Goal: Information Seeking & Learning: Learn about a topic

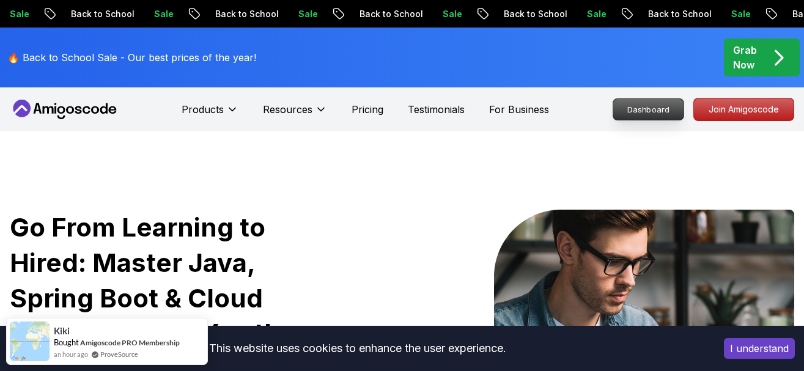
click at [630, 105] on p "Dashboard" at bounding box center [649, 109] width 70 height 21
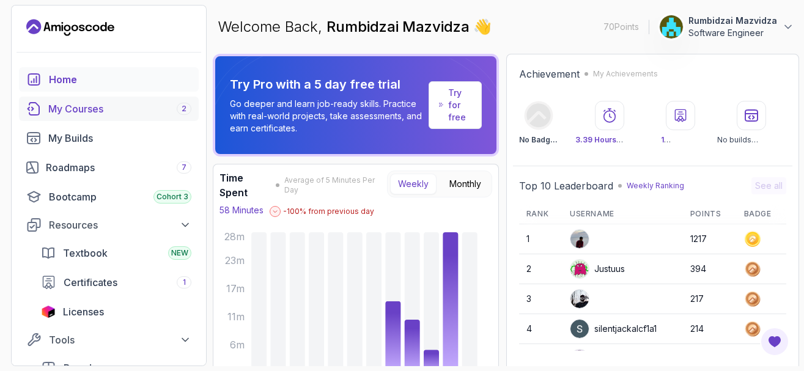
click at [87, 104] on div "My Courses 2" at bounding box center [119, 109] width 143 height 15
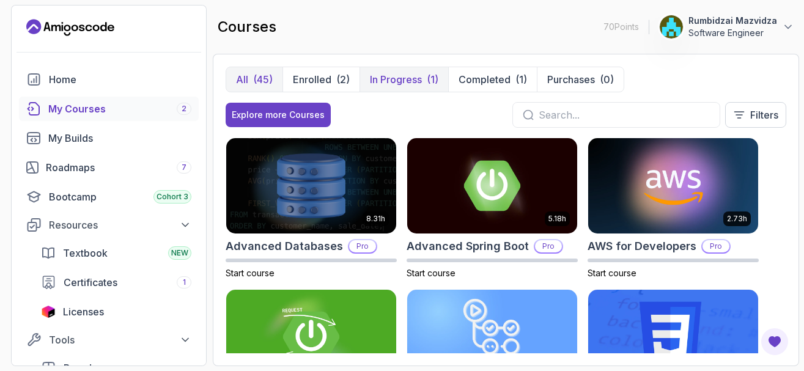
click at [406, 78] on p "In Progress" at bounding box center [396, 79] width 52 height 15
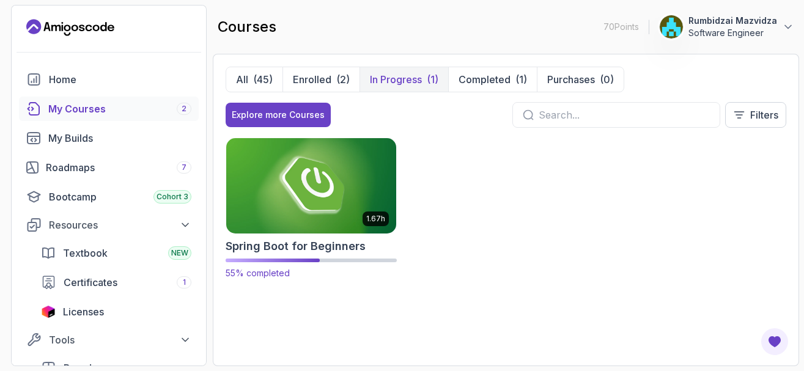
click at [323, 213] on img at bounding box center [311, 186] width 179 height 100
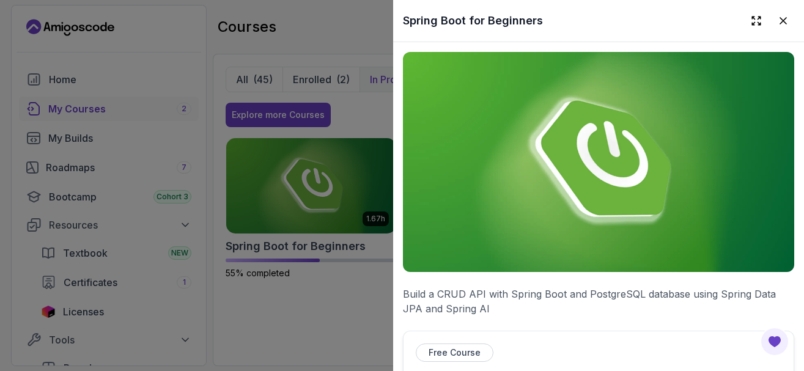
scroll to position [367, 0]
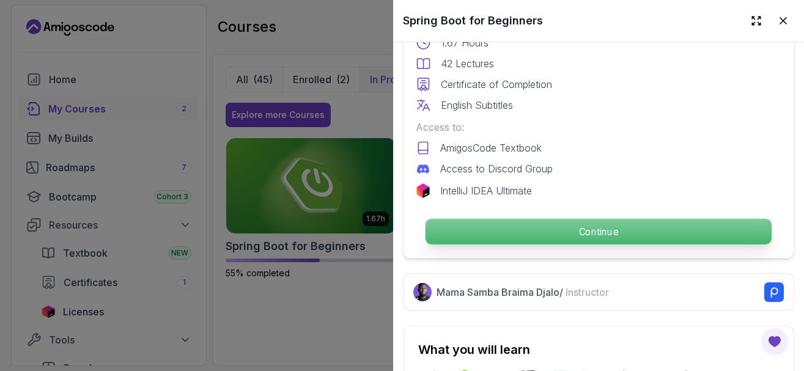
click at [601, 238] on p "Continue" at bounding box center [599, 232] width 346 height 26
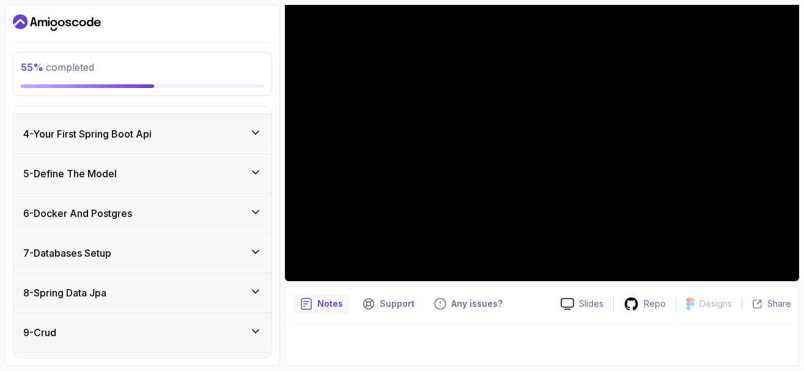
scroll to position [294, 0]
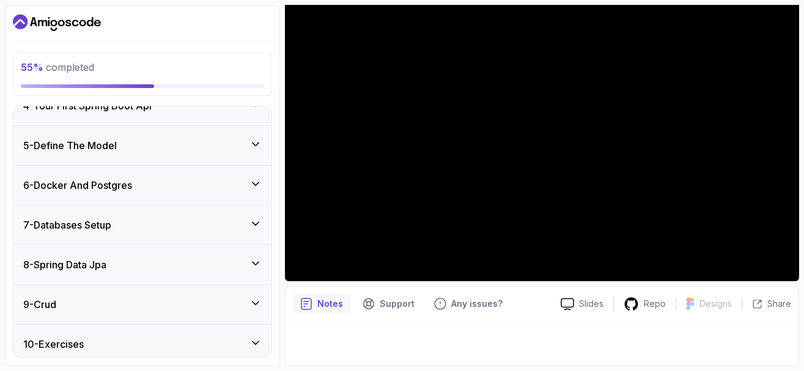
click at [256, 180] on icon at bounding box center [256, 184] width 12 height 12
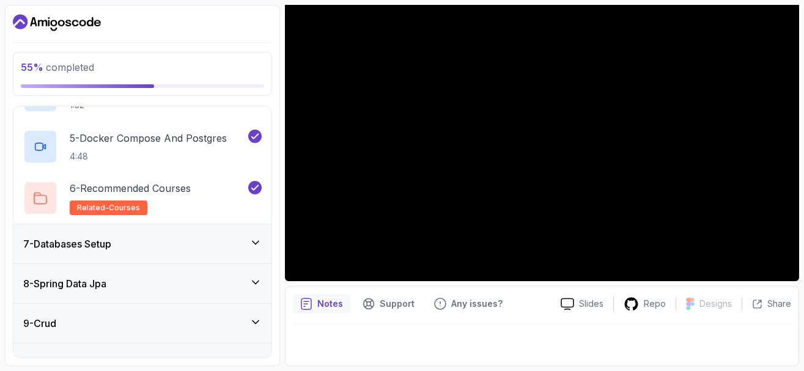
scroll to position [433, 0]
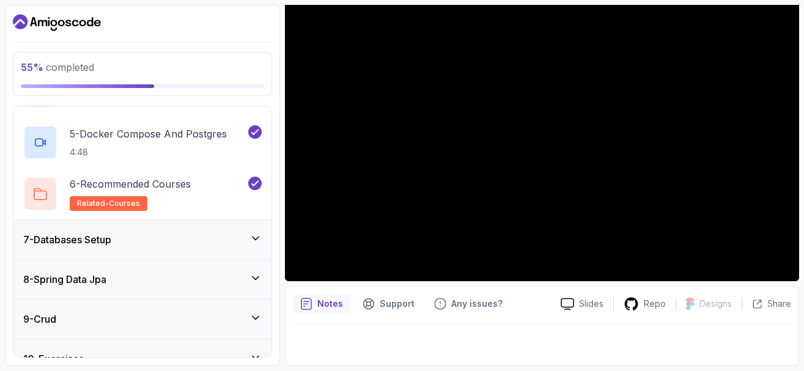
click at [256, 240] on icon at bounding box center [256, 238] width 6 height 3
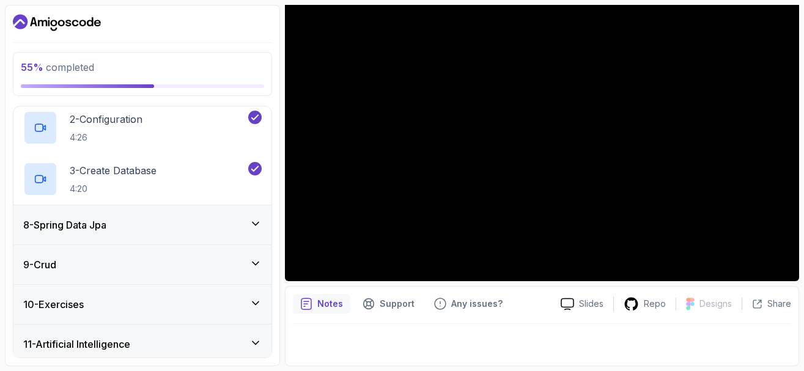
scroll to position [373, 0]
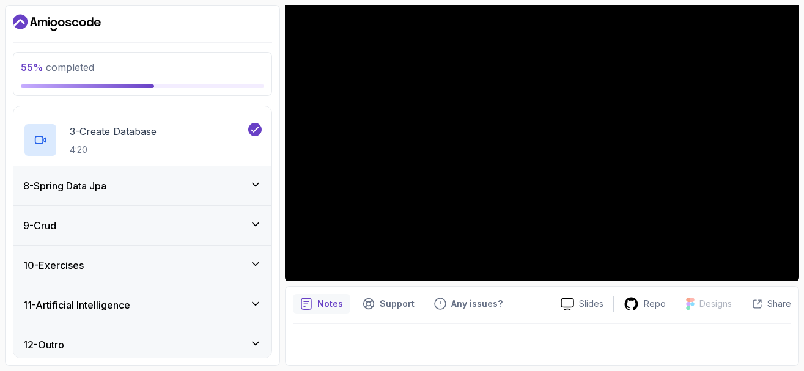
click at [252, 186] on icon at bounding box center [256, 185] width 12 height 12
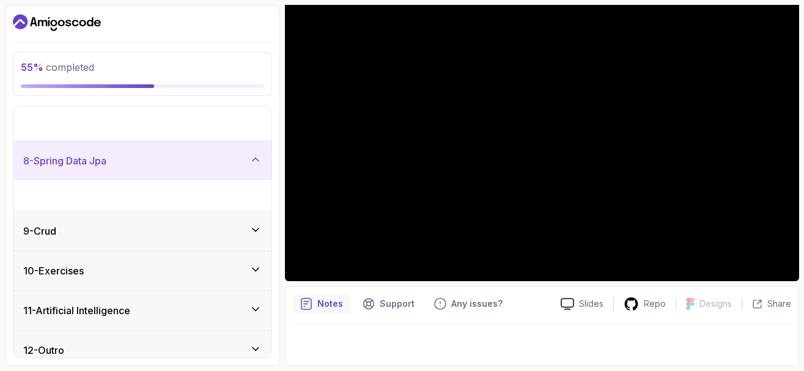
scroll to position [226, 0]
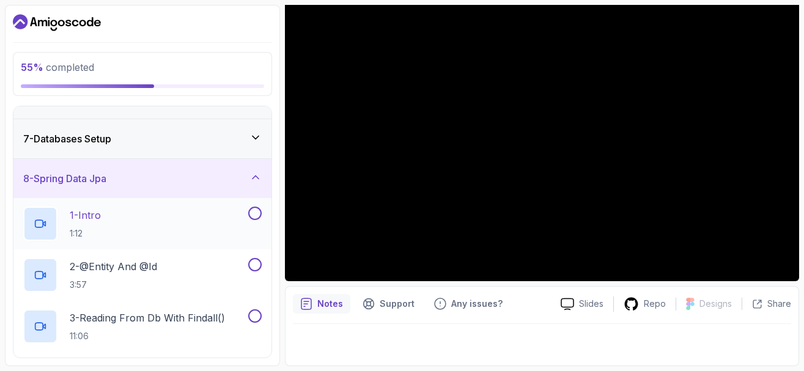
click at [254, 215] on button at bounding box center [254, 213] width 13 height 13
click at [146, 215] on div "1 - Intro 1:12" at bounding box center [134, 224] width 223 height 34
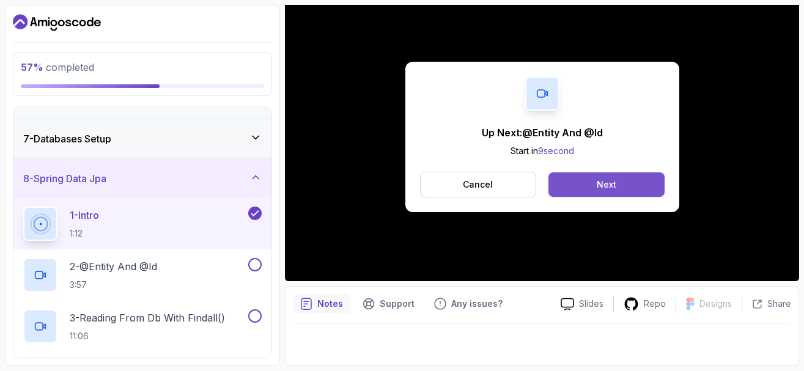
click at [592, 188] on button "Next" at bounding box center [607, 185] width 116 height 24
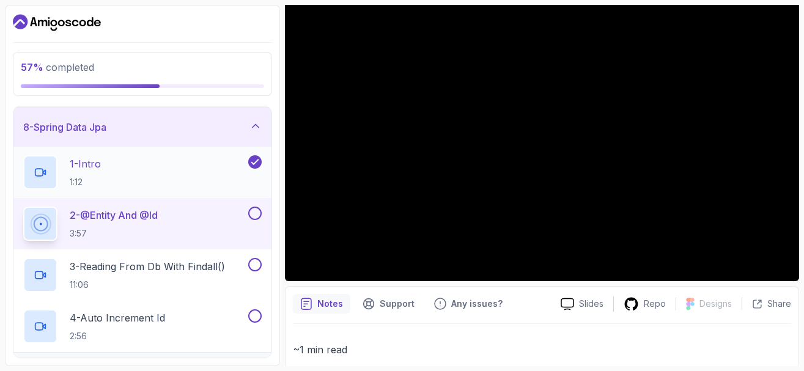
scroll to position [299, 0]
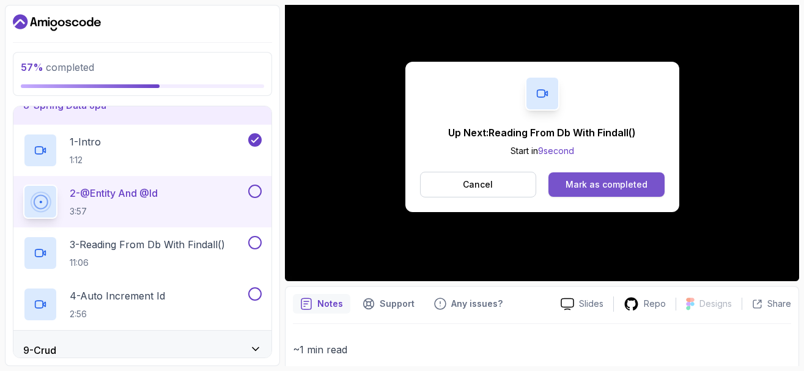
click at [581, 185] on div "Mark as completed" at bounding box center [607, 185] width 82 height 12
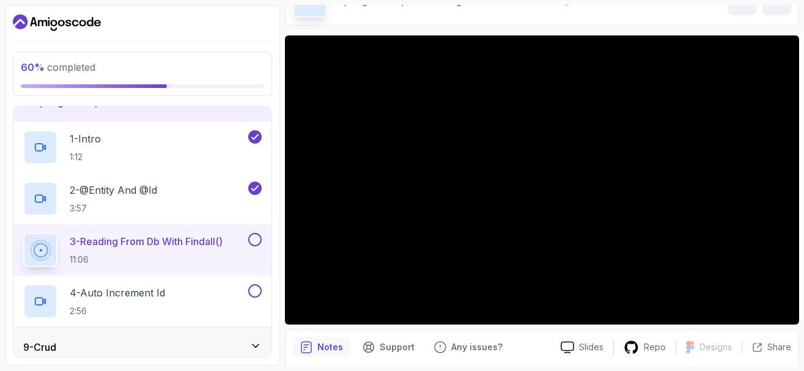
scroll to position [284, 0]
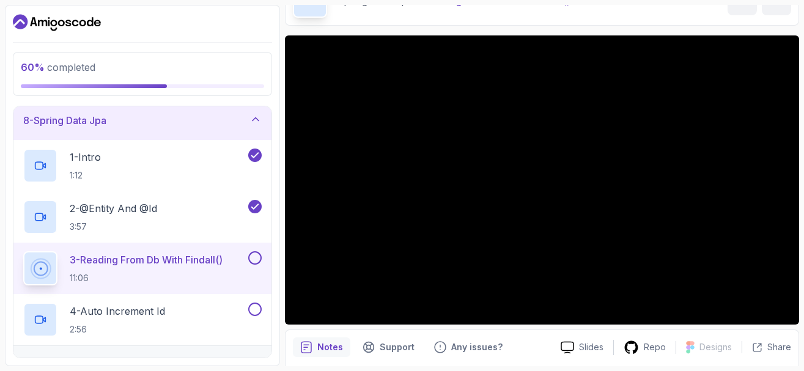
click at [157, 209] on p "2 - @Entity And @Id" at bounding box center [113, 208] width 87 height 15
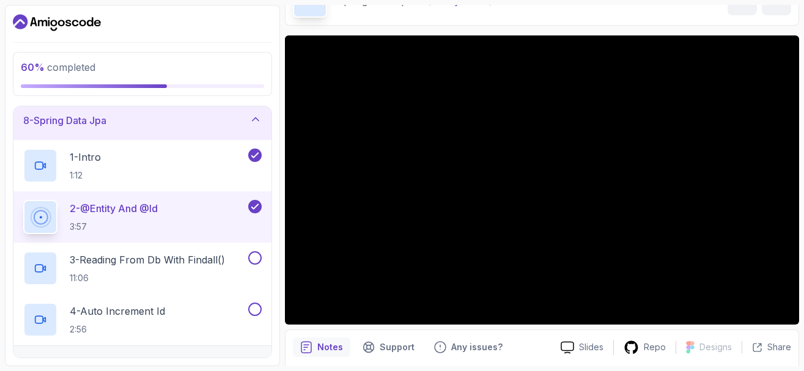
click at [157, 213] on p "2 - @Entity And @Id" at bounding box center [114, 208] width 88 height 15
click at [152, 267] on p "3 - Reading From Db With Findall()" at bounding box center [147, 260] width 155 height 15
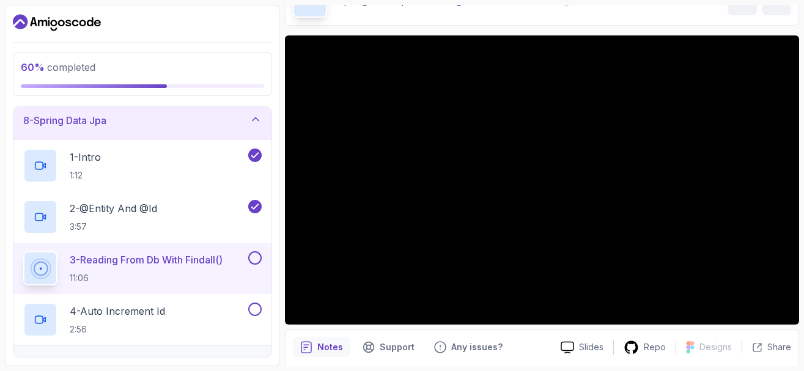
scroll to position [147, 0]
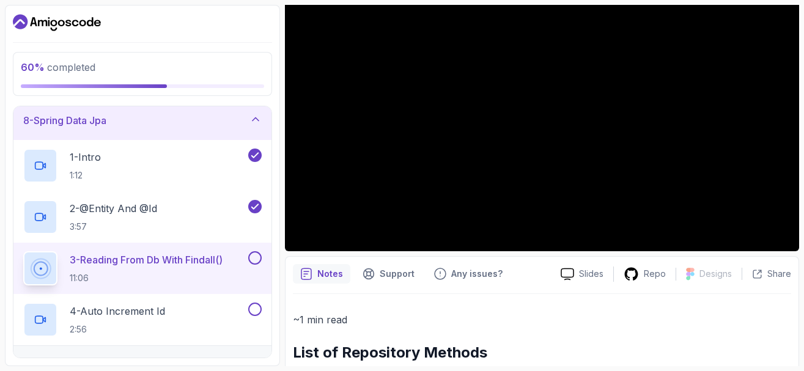
click at [193, 255] on p "3 - Reading From Db With Findall()" at bounding box center [146, 260] width 153 height 15
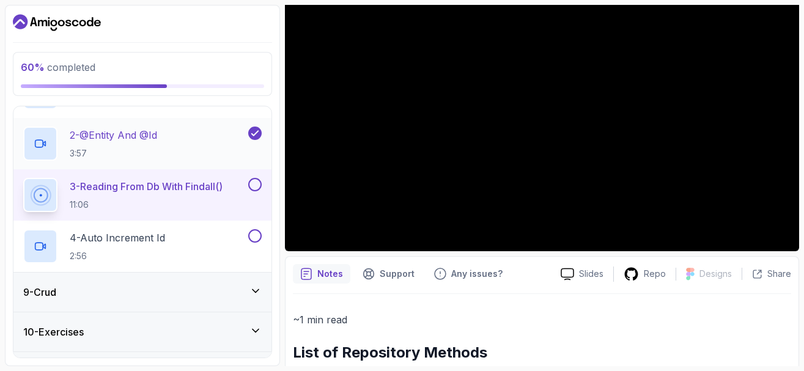
scroll to position [431, 0]
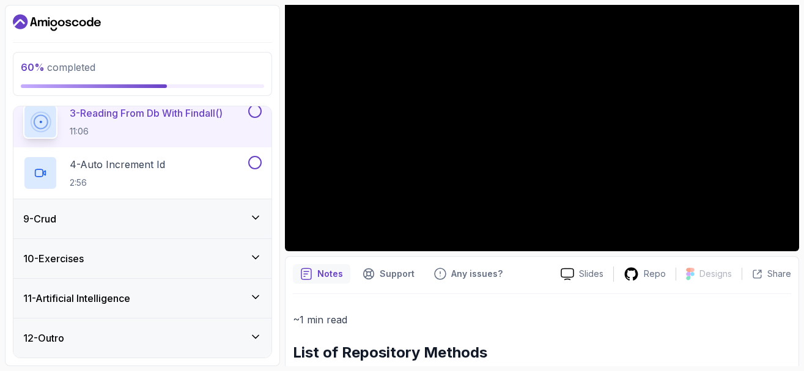
click at [256, 217] on icon at bounding box center [256, 218] width 12 height 12
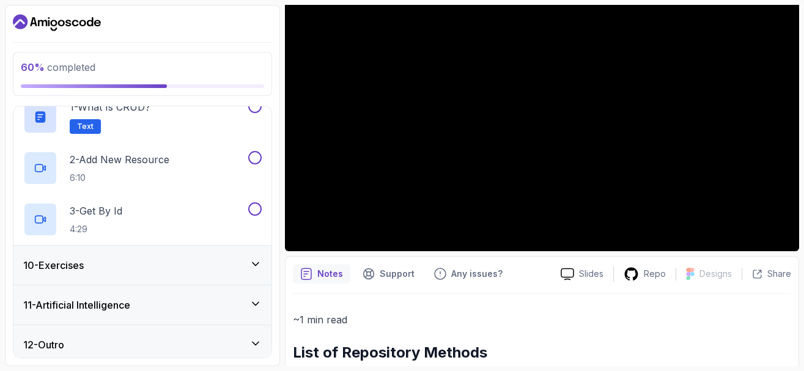
scroll to position [379, 0]
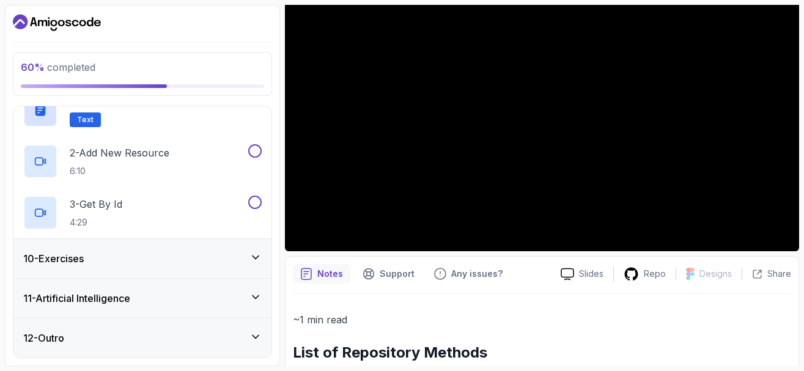
click at [253, 257] on icon at bounding box center [256, 257] width 12 height 12
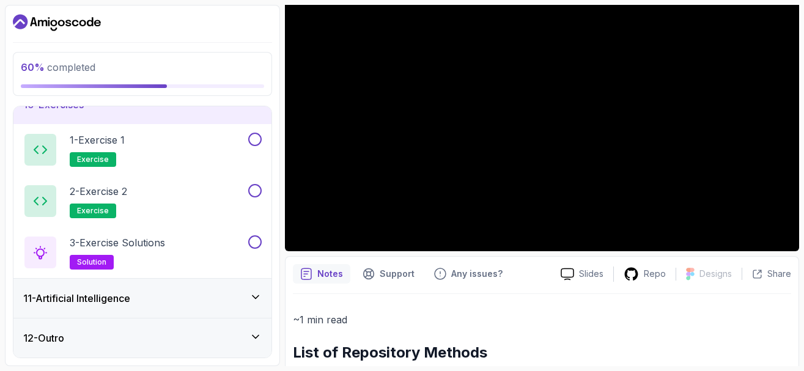
click at [253, 295] on icon at bounding box center [256, 297] width 12 height 12
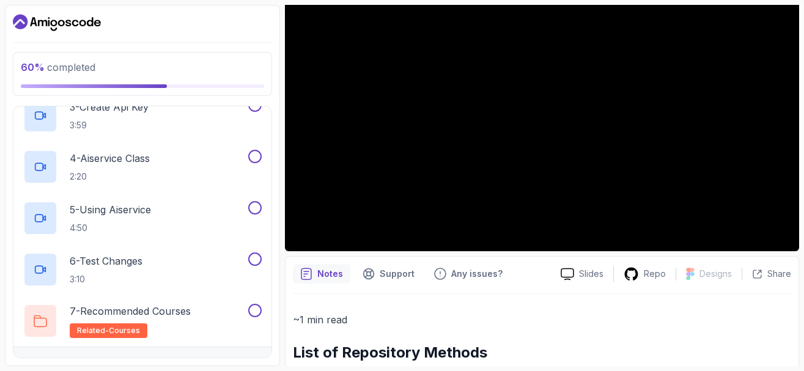
scroll to position [585, 0]
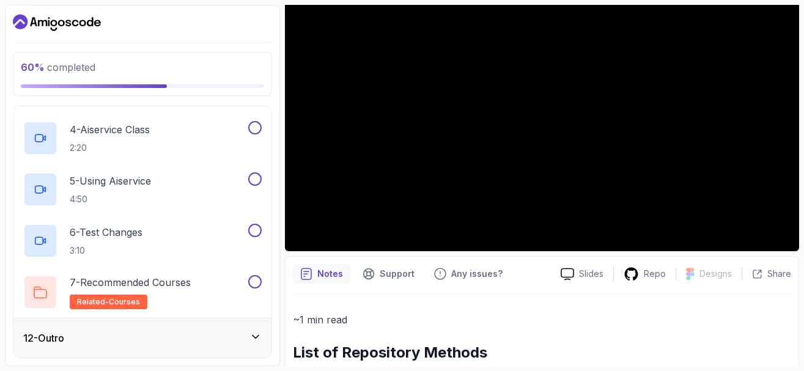
click at [258, 336] on icon at bounding box center [256, 337] width 6 height 3
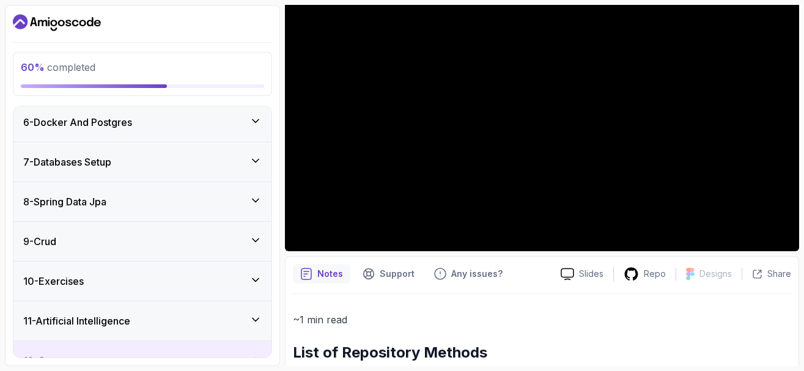
scroll to position [220, 0]
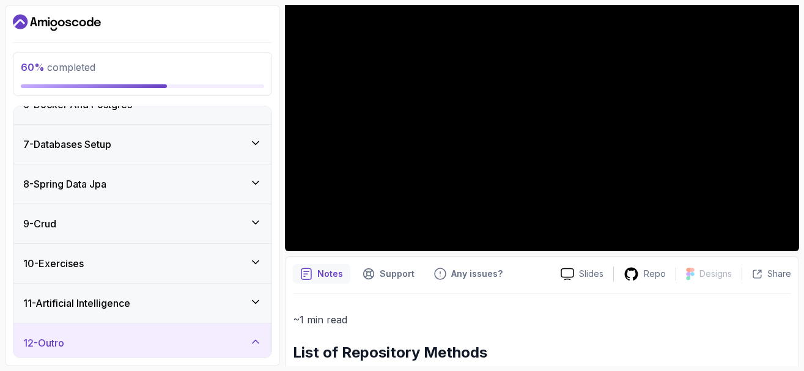
click at [252, 182] on icon at bounding box center [256, 183] width 12 height 12
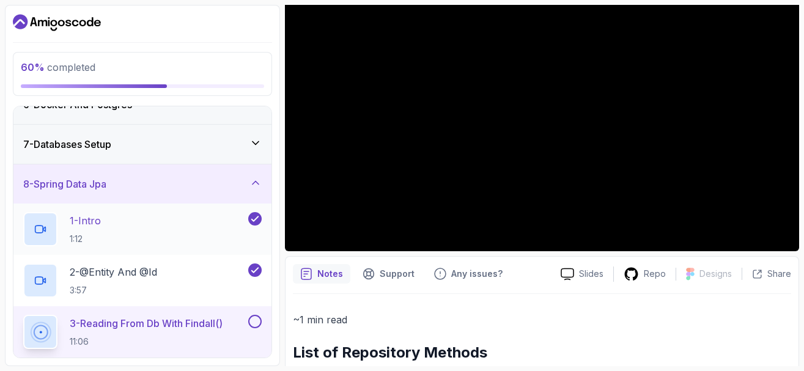
scroll to position [147, 0]
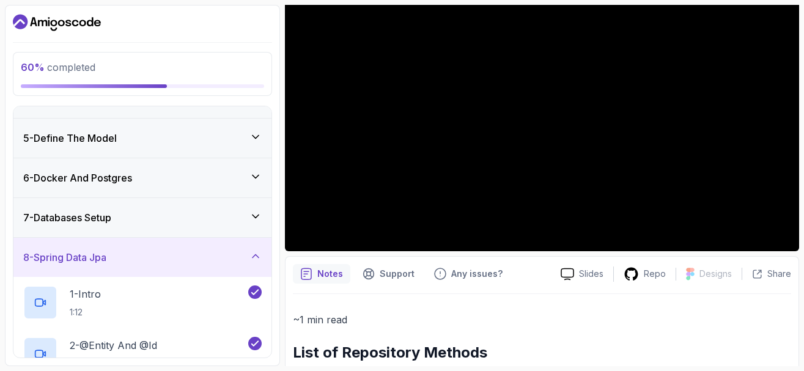
click at [253, 214] on icon at bounding box center [256, 216] width 12 height 12
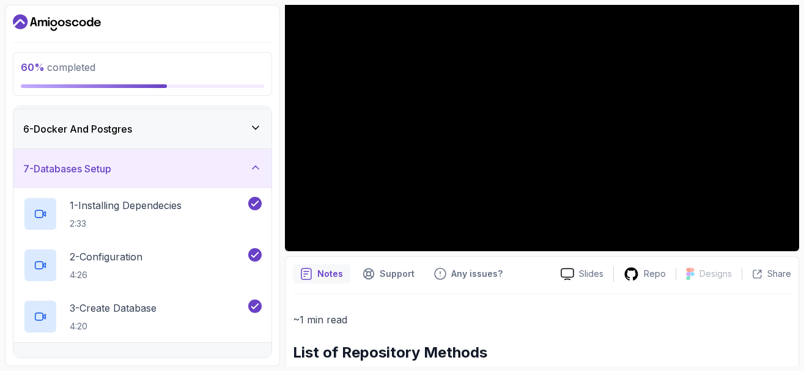
scroll to position [220, 0]
